Goal: Task Accomplishment & Management: Manage account settings

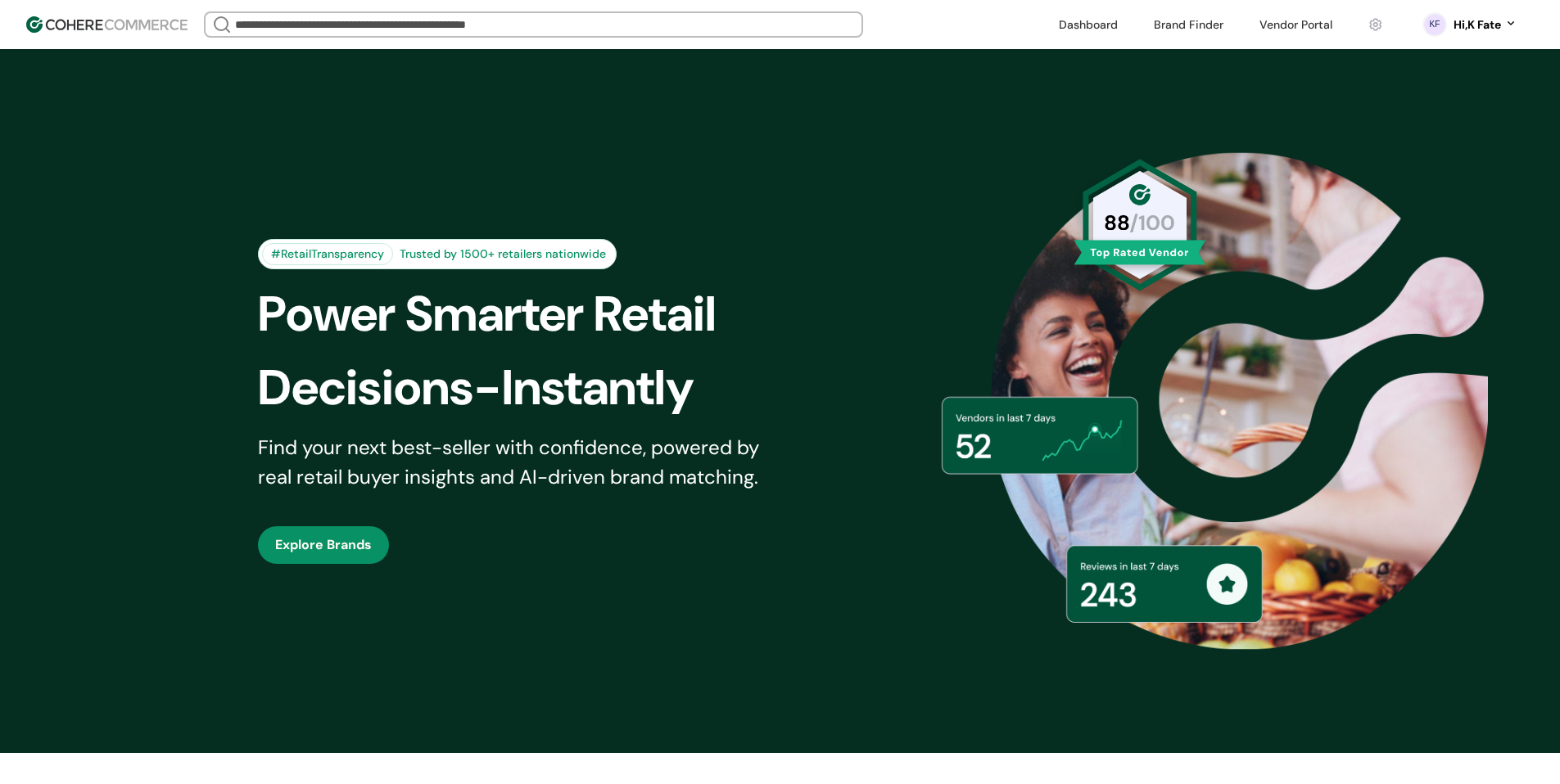
click at [1302, 22] on link at bounding box center [1295, 25] width 92 height 25
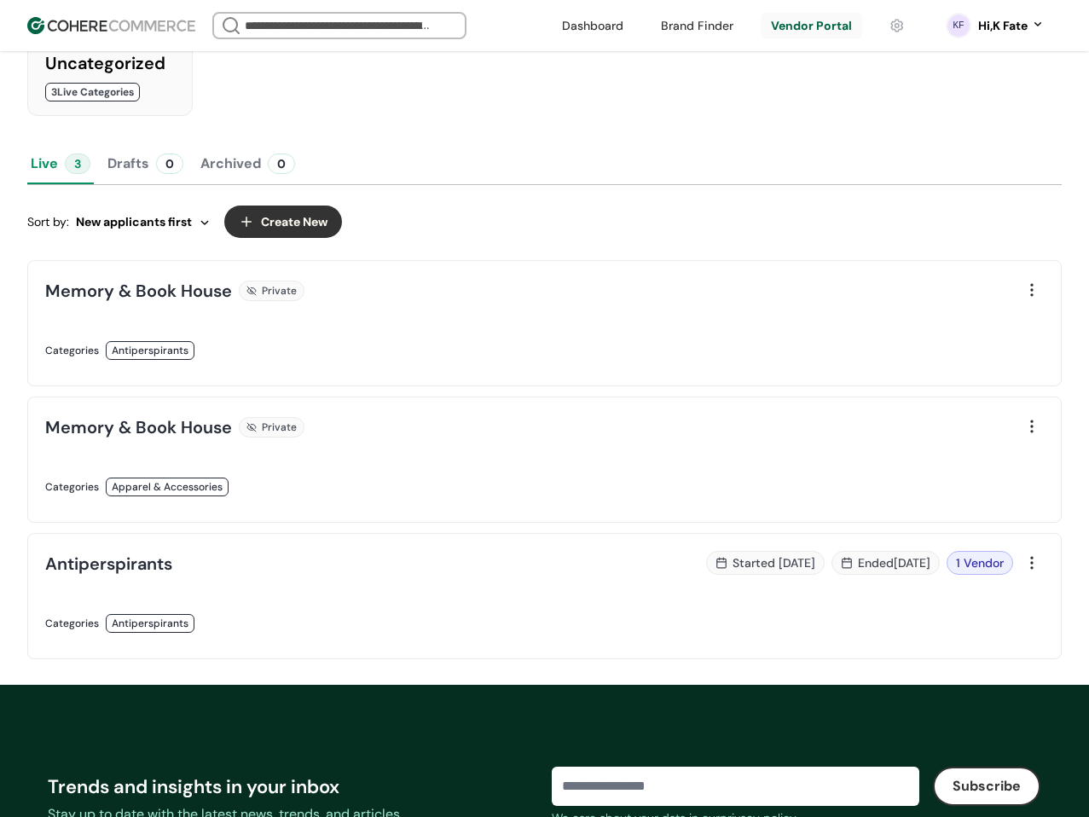
scroll to position [426, 0]
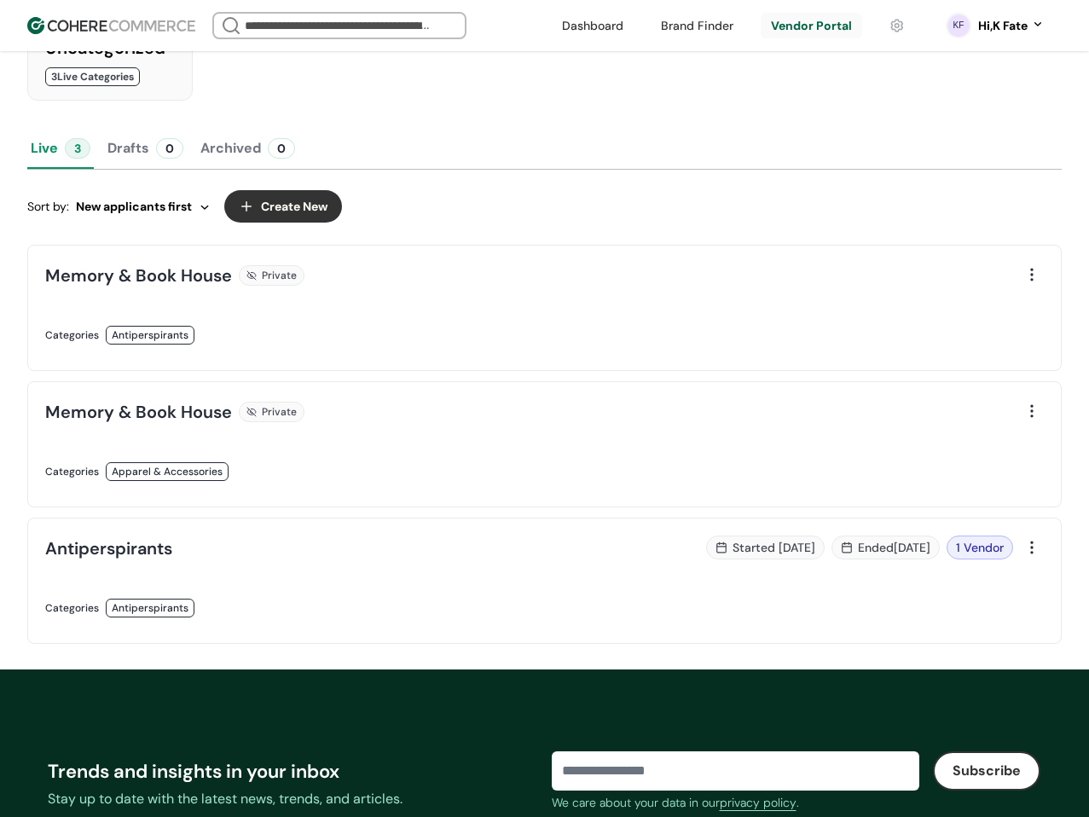
click at [1027, 280] on div at bounding box center [1032, 275] width 24 height 24
click at [535, 353] on link at bounding box center [290, 353] width 490 height 0
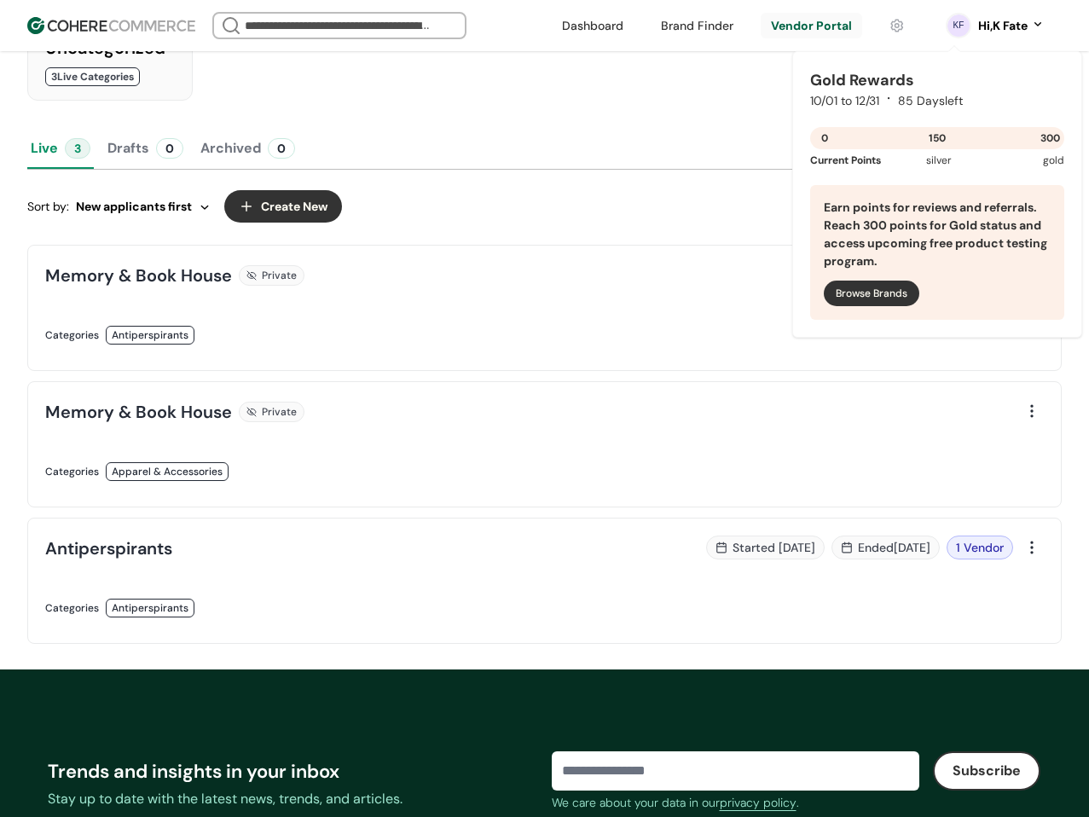
click at [817, 26] on link at bounding box center [811, 26] width 101 height 26
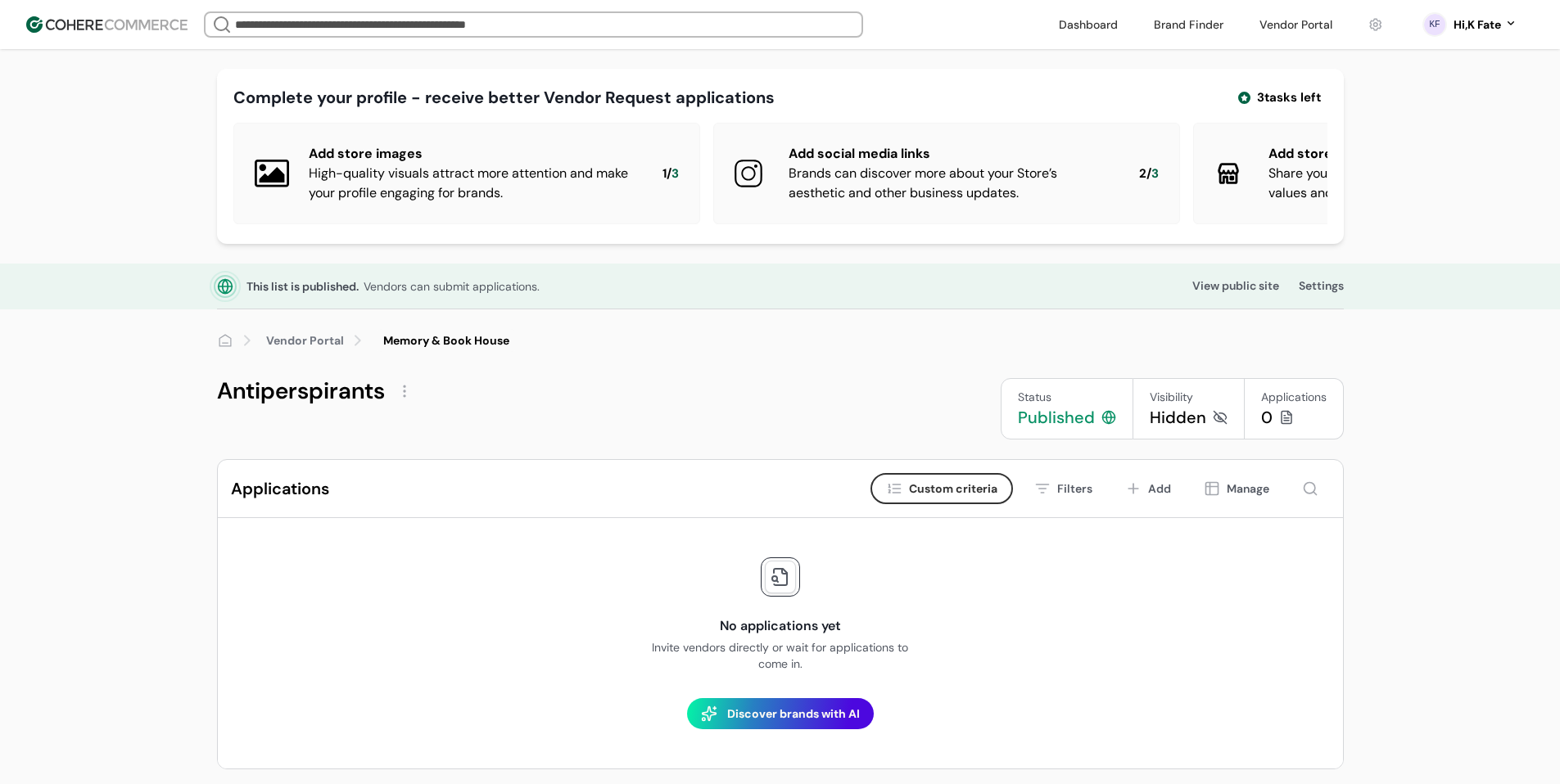
click at [394, 404] on div at bounding box center [404, 391] width 26 height 26
click at [447, 440] on div "Edit" at bounding box center [444, 442] width 98 height 33
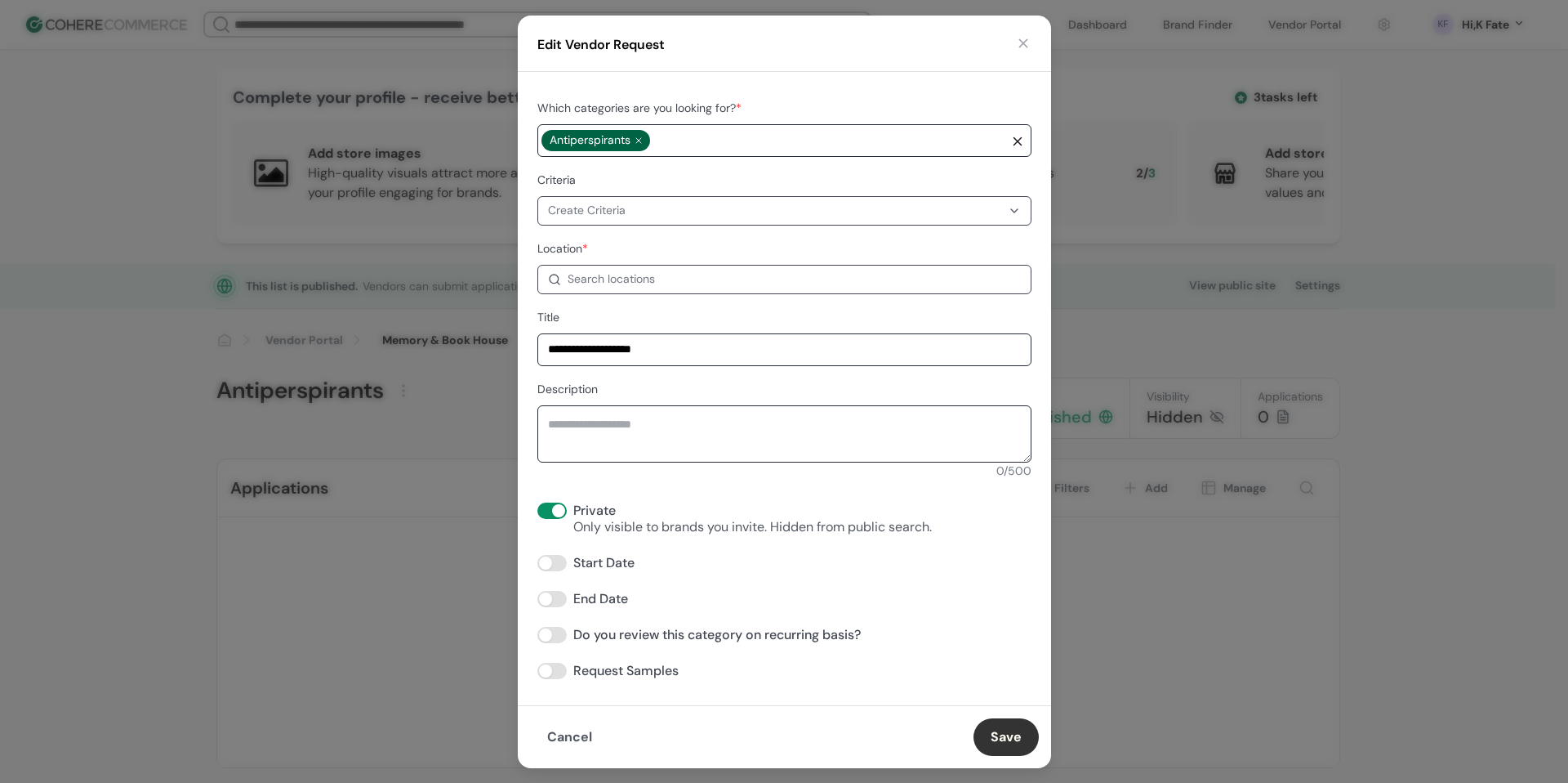
click at [1018, 35] on button "button" at bounding box center [1023, 43] width 16 height 16
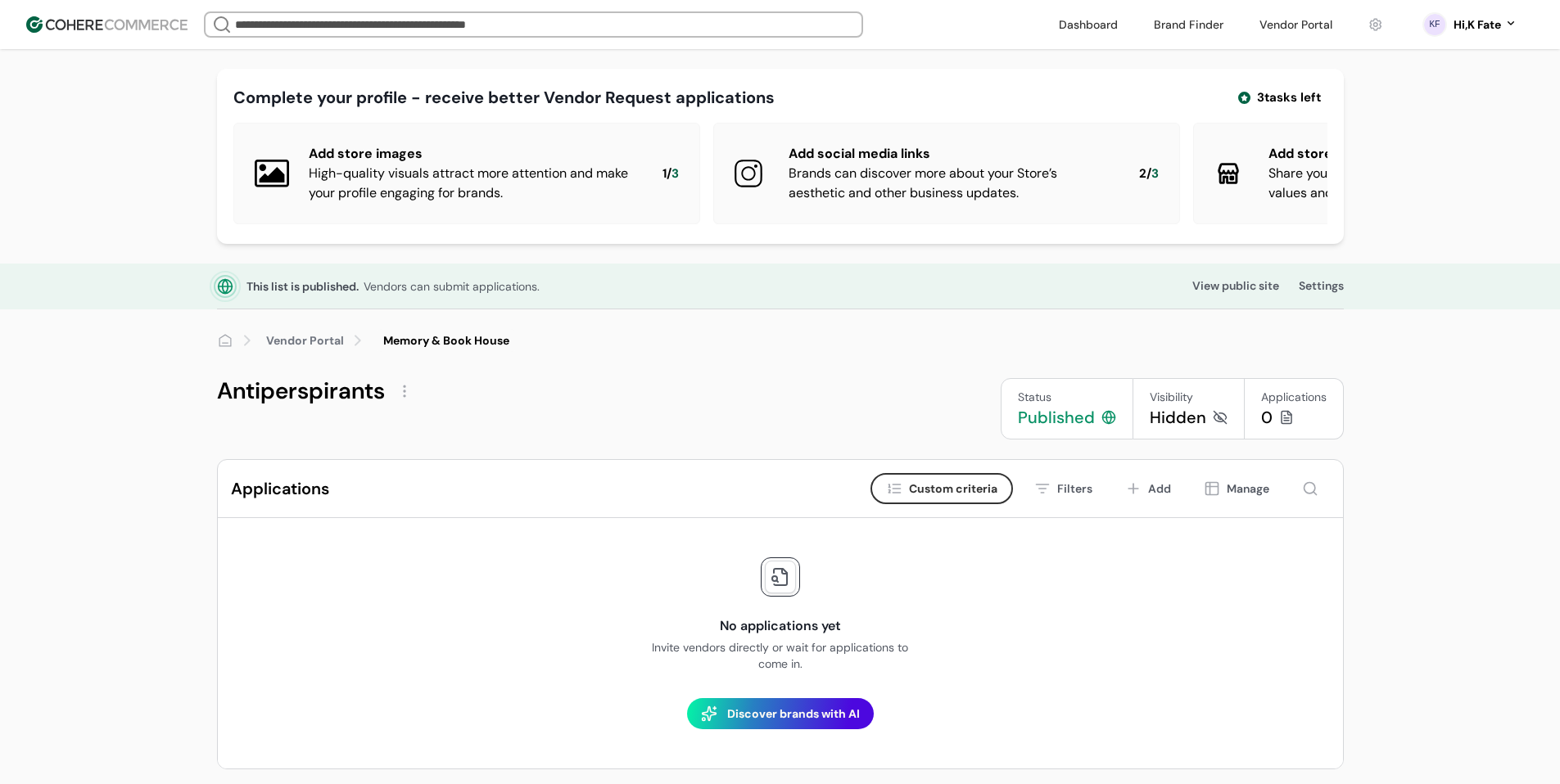
click at [409, 404] on div at bounding box center [404, 391] width 26 height 26
click at [475, 433] on div "Edit" at bounding box center [444, 442] width 98 height 33
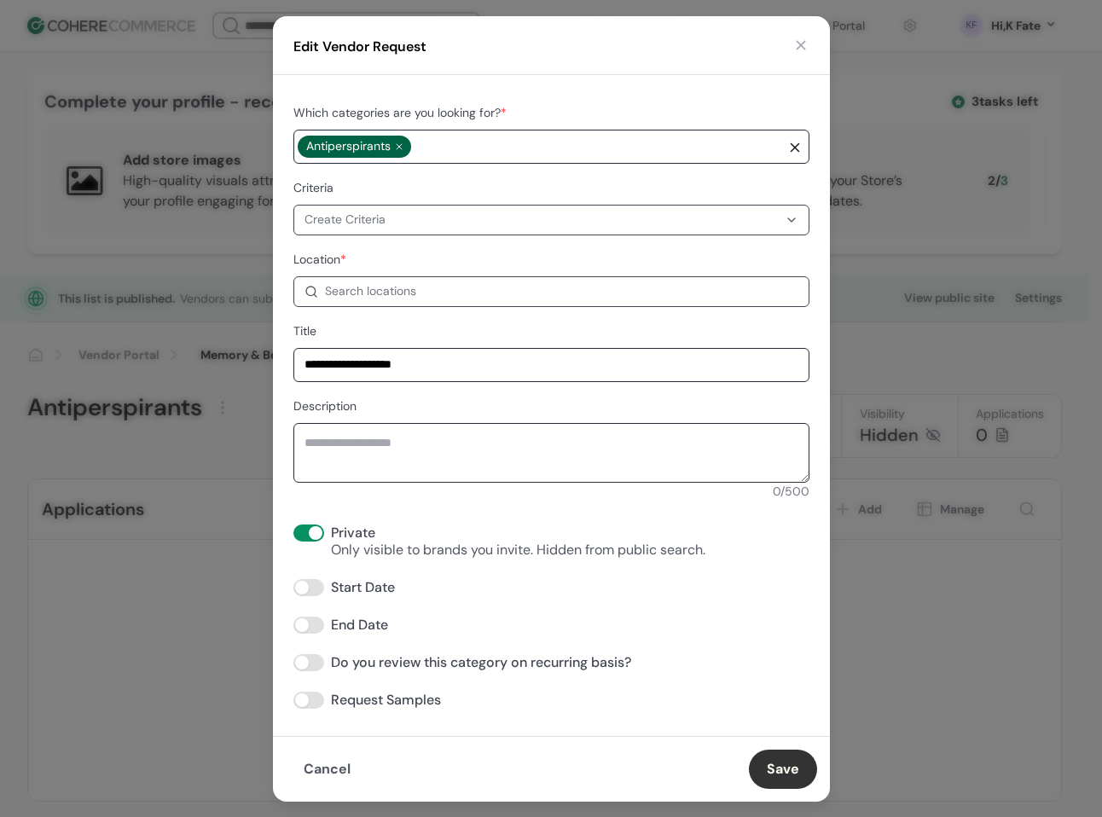
click at [315, 536] on span at bounding box center [316, 533] width 14 height 14
click at [310, 535] on span at bounding box center [308, 532] width 31 height 17
click at [794, 765] on button "Save" at bounding box center [783, 769] width 68 height 39
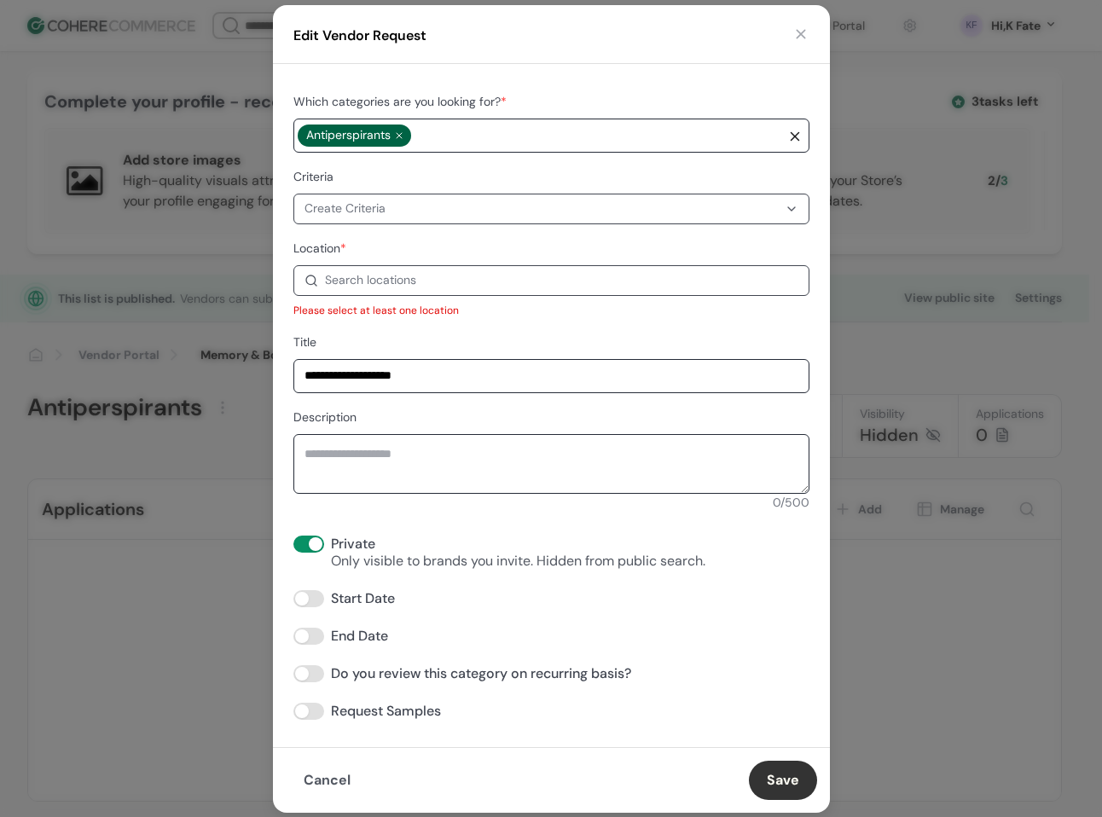
click at [437, 264] on div "Location * Search locations Please enter a location Please select at least one …" at bounding box center [551, 278] width 516 height 80
click at [433, 271] on div "Search locations" at bounding box center [561, 280] width 473 height 18
click at [798, 32] on button "button" at bounding box center [800, 34] width 17 height 17
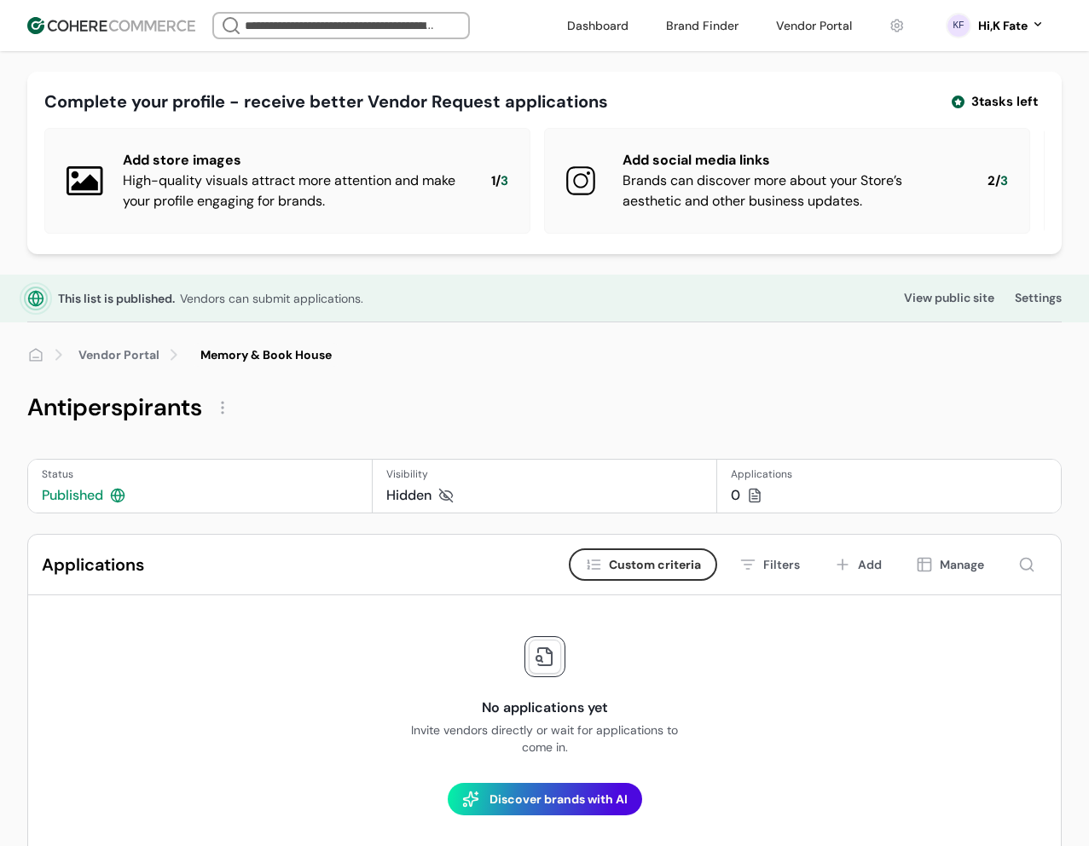
click at [220, 421] on div at bounding box center [222, 407] width 27 height 27
click at [241, 455] on link "Edit" at bounding box center [250, 461] width 23 height 17
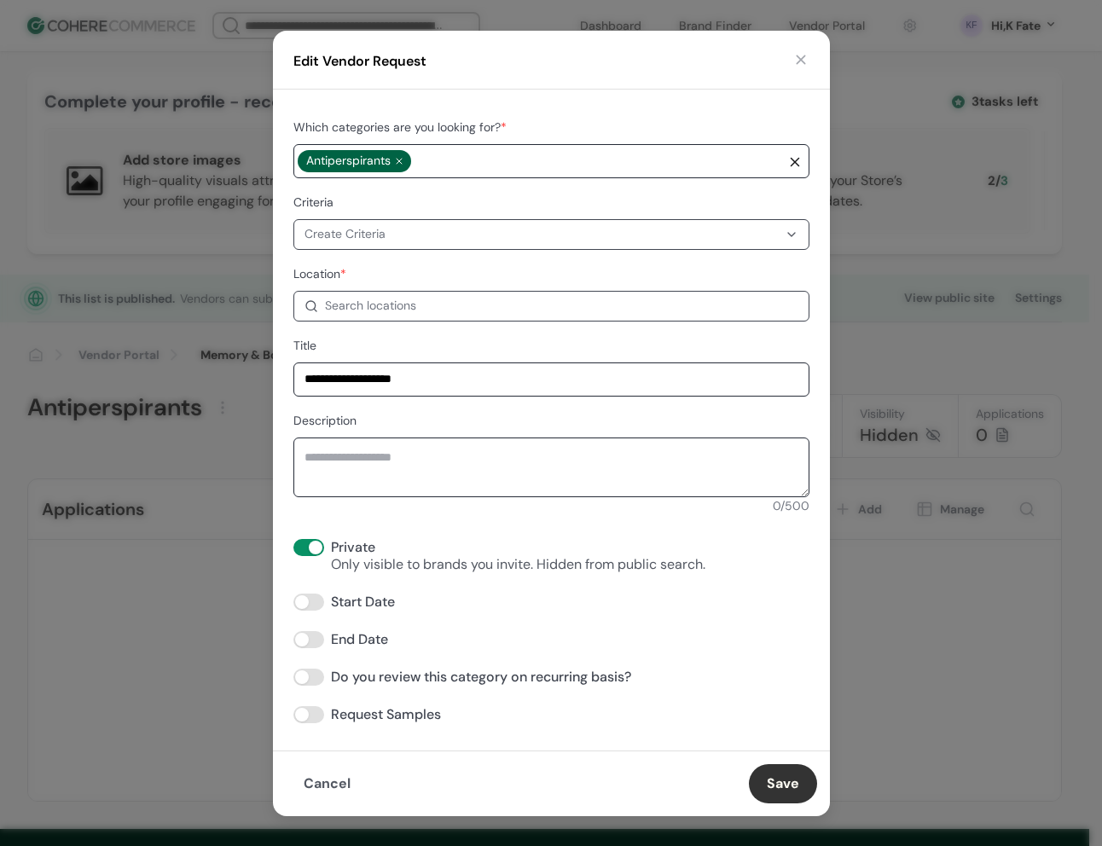
click at [349, 541] on div "Private" at bounding box center [518, 547] width 374 height 17
click at [350, 541] on div "Private" at bounding box center [518, 547] width 374 height 17
copy div "Private"
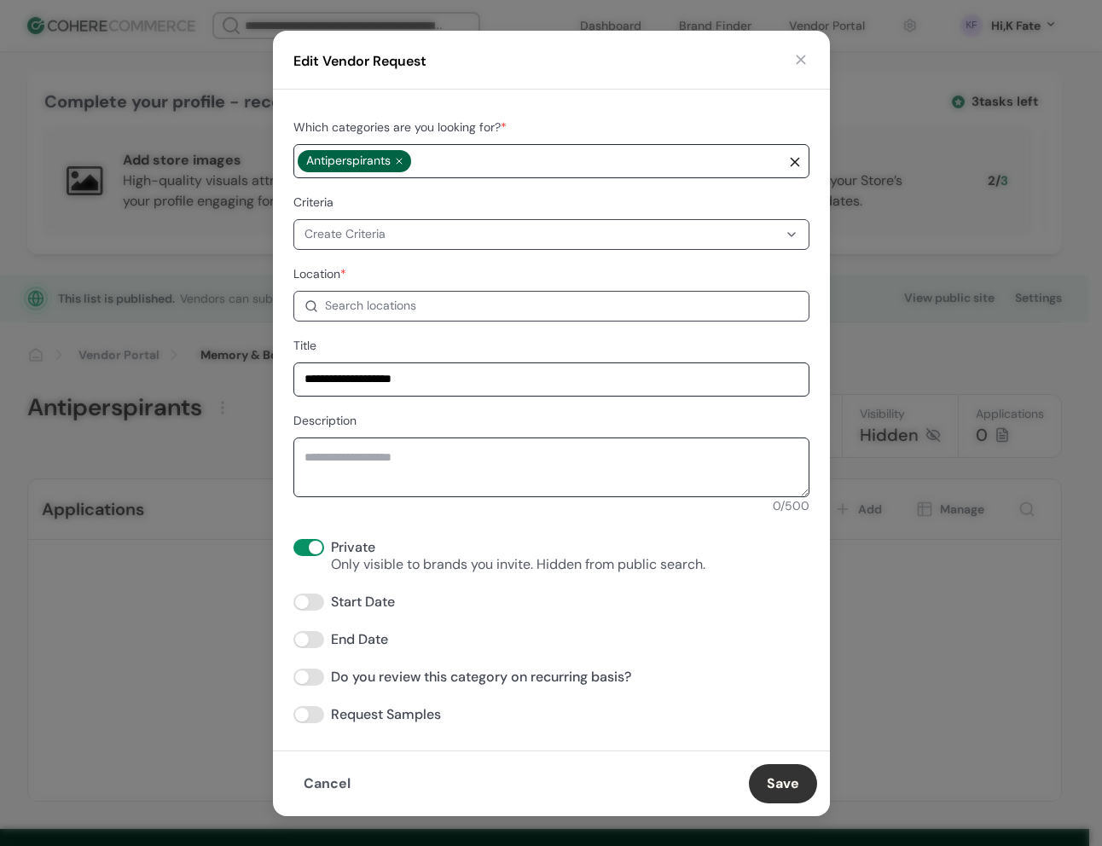
click at [803, 63] on button "button" at bounding box center [800, 59] width 17 height 17
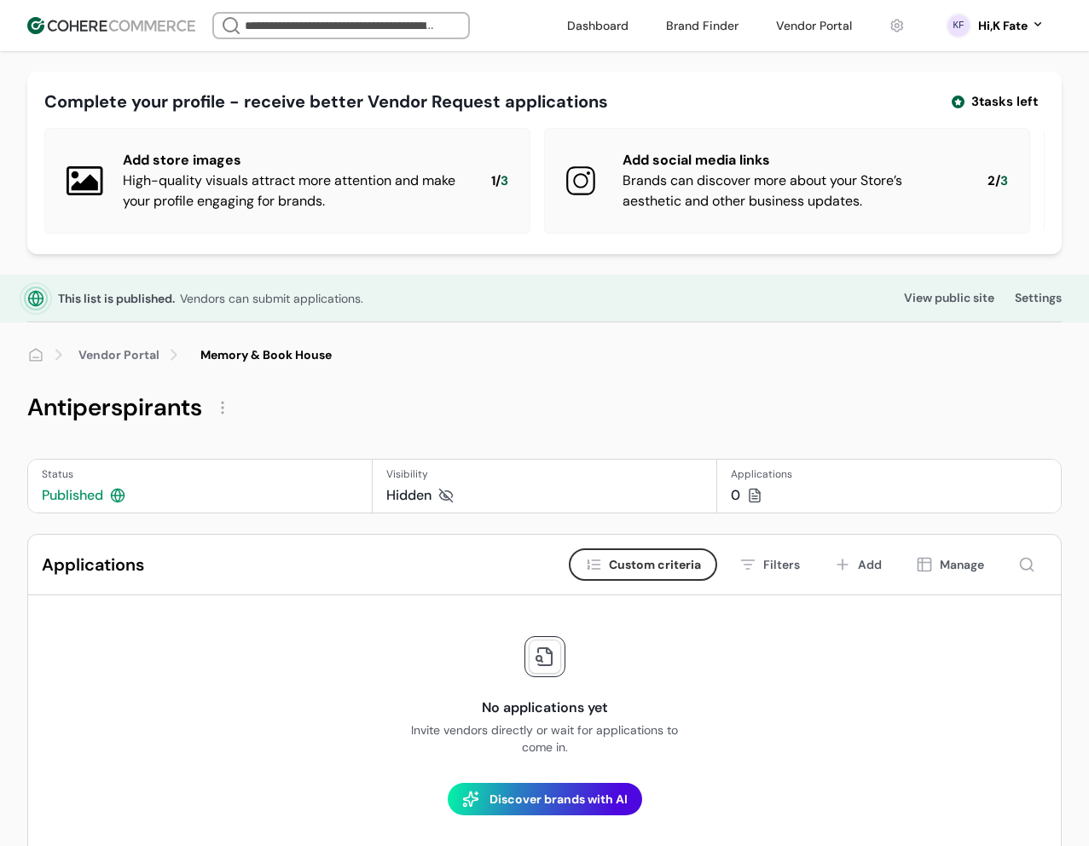
click at [0, 0] on div "Published" at bounding box center [0, 0] width 0 height 0
copy div "Published"
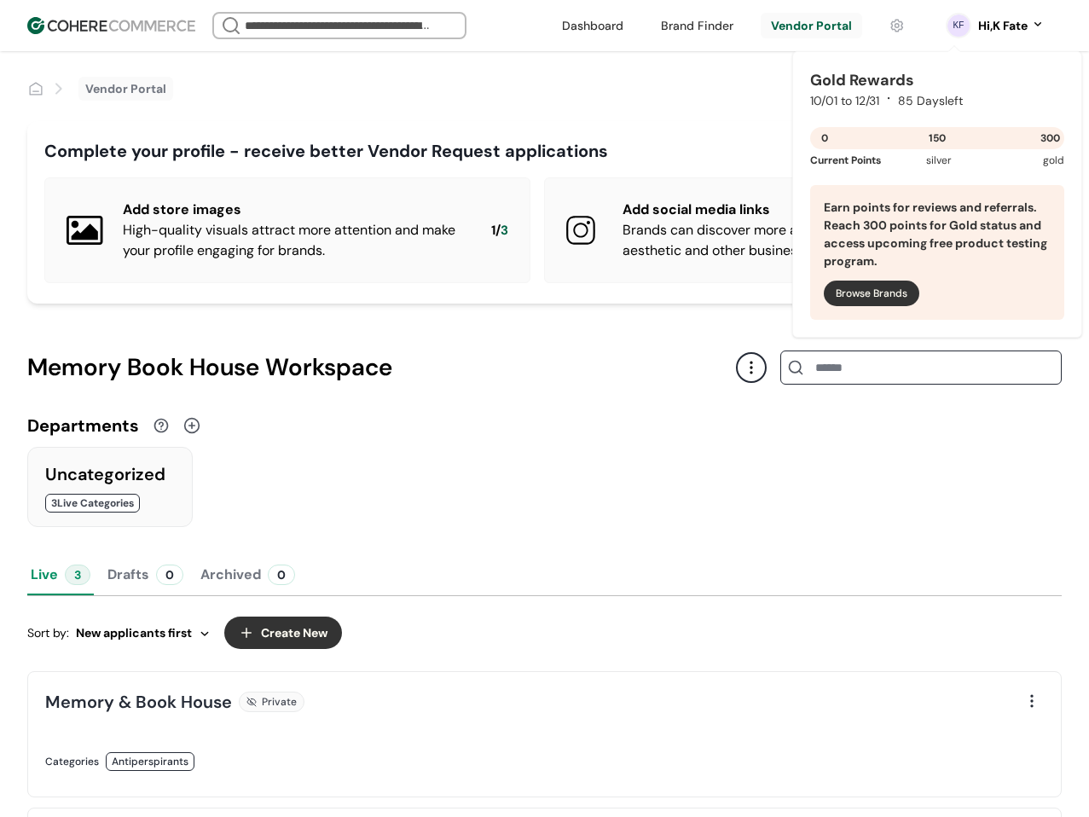
click at [999, 32] on div "Hi, K Fate" at bounding box center [1002, 26] width 49 height 18
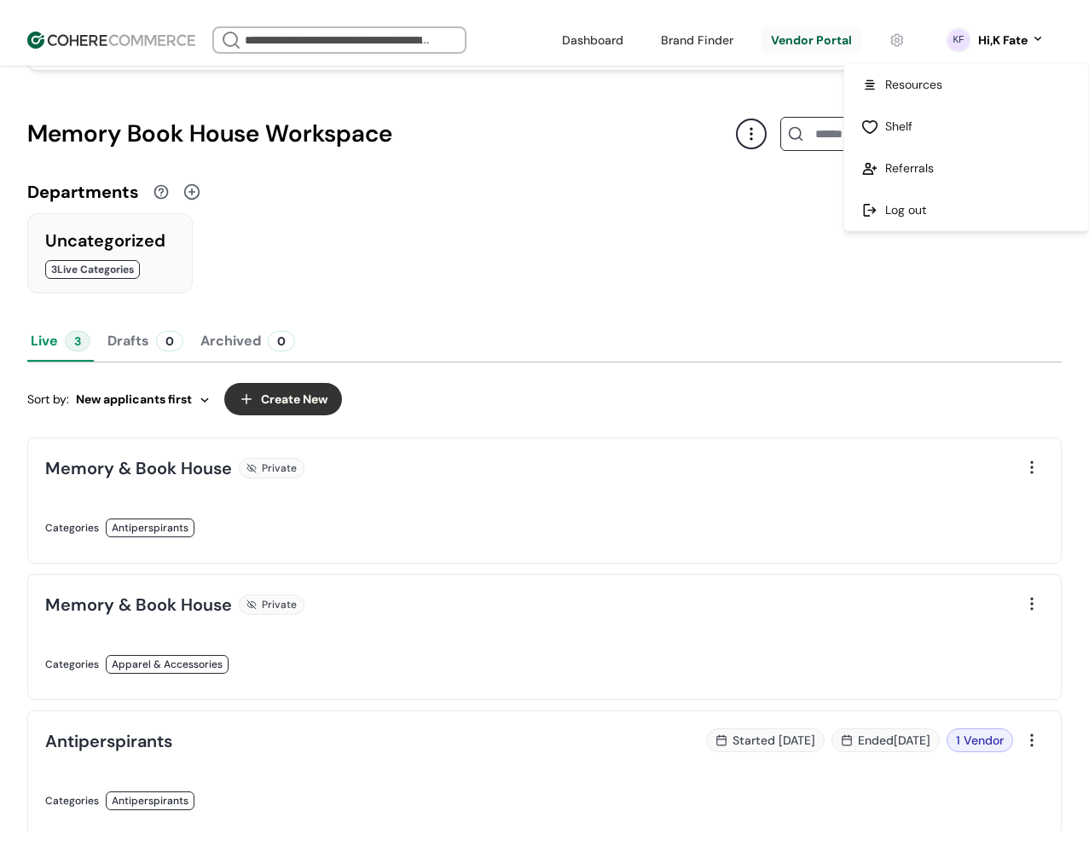
scroll to position [256, 0]
